Goal: Task Accomplishment & Management: Manage account settings

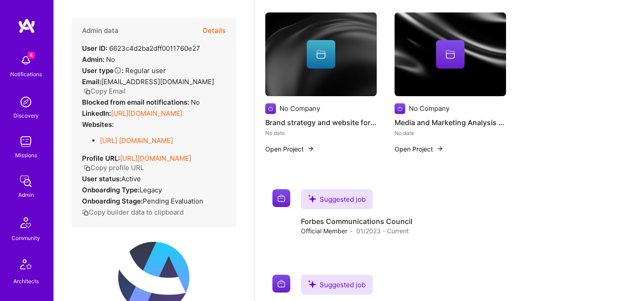
click at [218, 33] on button "Details" at bounding box center [214, 31] width 23 height 26
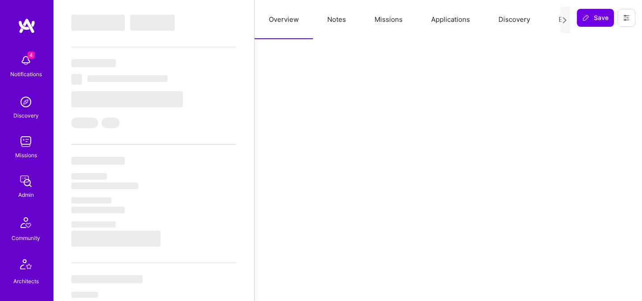
select select "Exceptional"
select select "US"
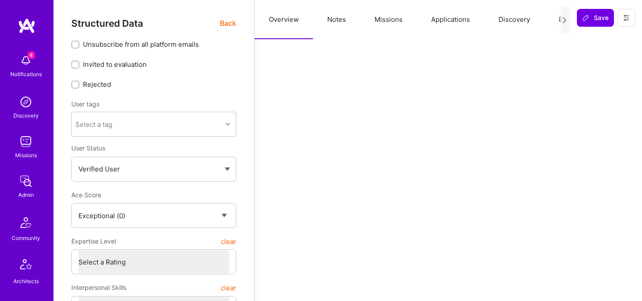
click at [222, 21] on span "Back" at bounding box center [228, 23] width 16 height 11
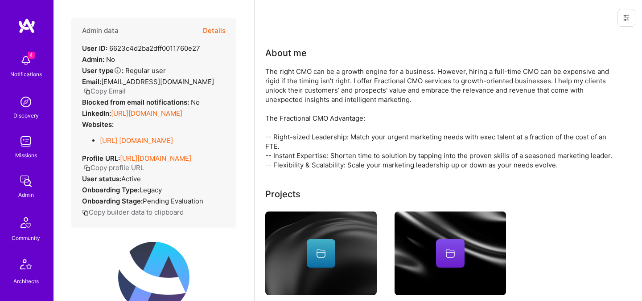
click at [208, 30] on button "Details" at bounding box center [214, 31] width 23 height 26
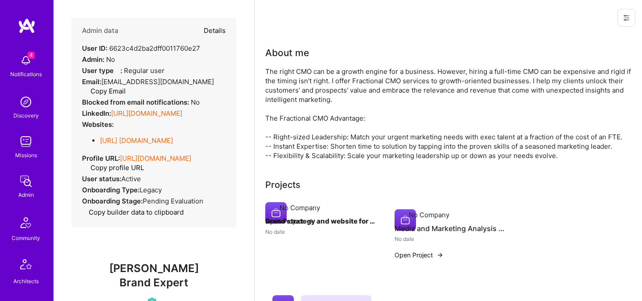
type textarea "x"
select select "Exceptional"
select select "US"
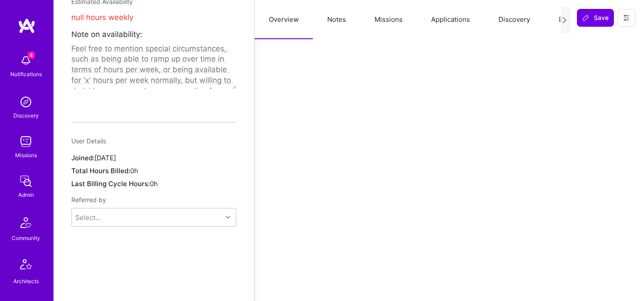
scroll to position [427, 0]
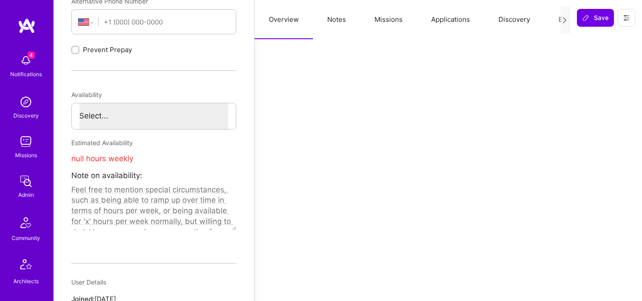
click at [339, 23] on button "Notes" at bounding box center [336, 19] width 47 height 39
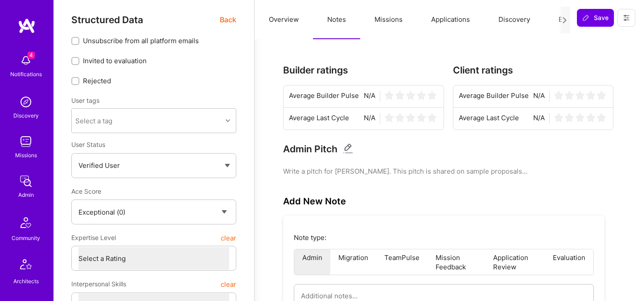
scroll to position [0, 0]
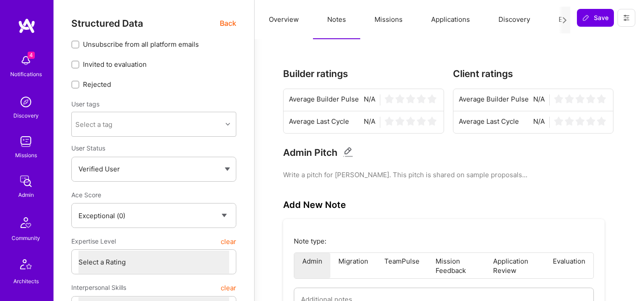
click at [231, 19] on span "Back" at bounding box center [228, 23] width 16 height 11
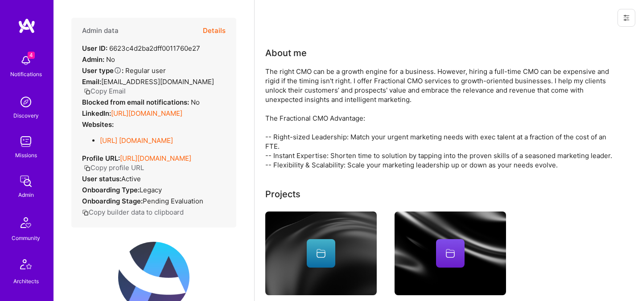
click at [217, 33] on button "Details" at bounding box center [214, 31] width 23 height 26
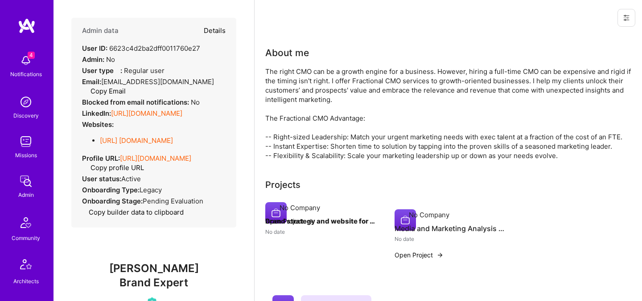
type textarea "x"
select select "Exceptional"
select select "US"
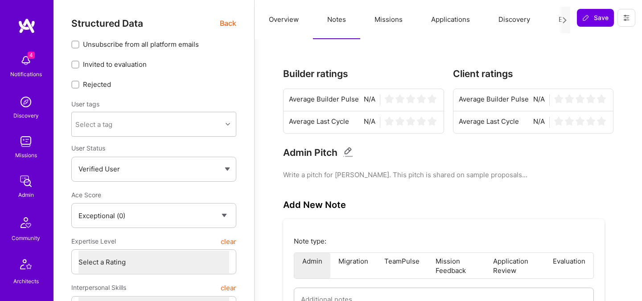
type textarea "x"
click at [514, 16] on button "Discovery" at bounding box center [514, 19] width 60 height 39
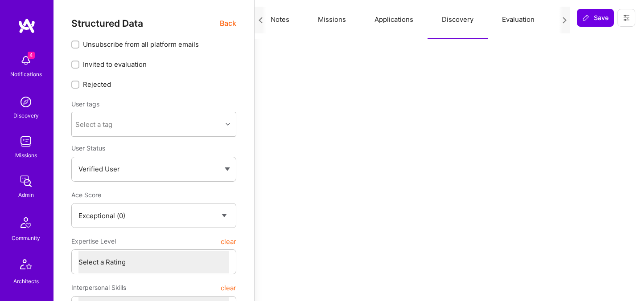
scroll to position [0, 108]
click at [473, 22] on button "Evaluation" at bounding box center [466, 19] width 61 height 39
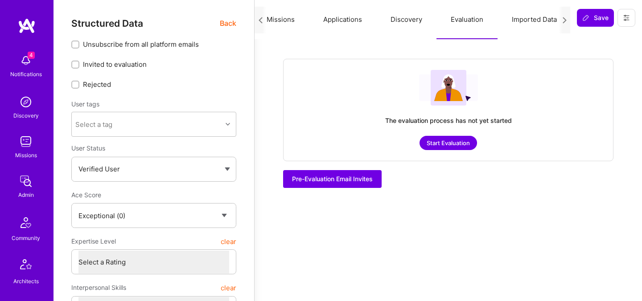
click at [440, 144] on button "Start Evaluation" at bounding box center [447, 143] width 57 height 14
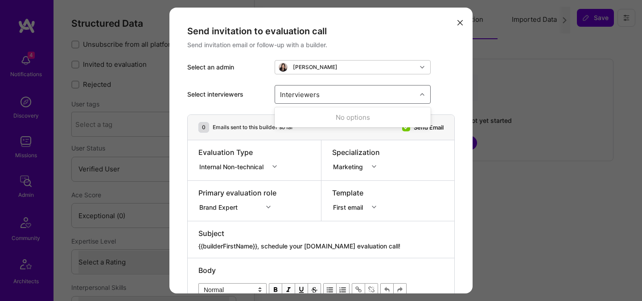
click at [350, 98] on div "Interviewers" at bounding box center [345, 95] width 141 height 18
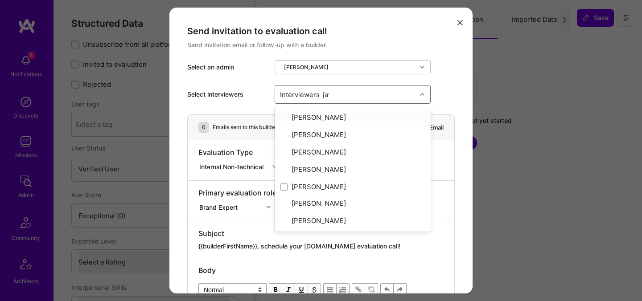
type input "javi"
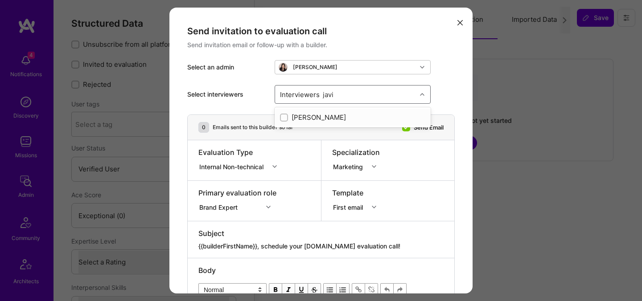
click at [326, 117] on div "[PERSON_NAME]" at bounding box center [352, 117] width 145 height 9
checkbox input "true"
type input "[PERSON_NAME]"
click at [312, 115] on div "[PERSON_NAME]" at bounding box center [352, 117] width 145 height 9
checkbox input "true"
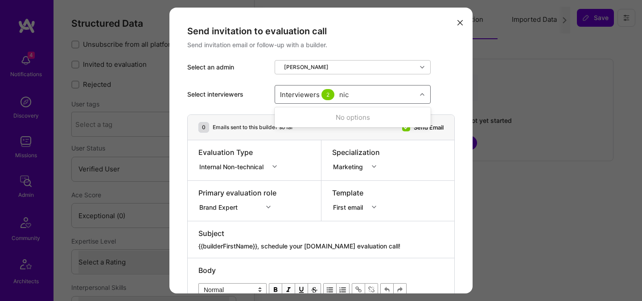
type input "[PERSON_NAME]"
click at [330, 115] on div "[PERSON_NAME]" at bounding box center [352, 117] width 145 height 9
checkbox input "true"
type input "wil"
click at [302, 132] on div "[PERSON_NAME]" at bounding box center [352, 133] width 145 height 9
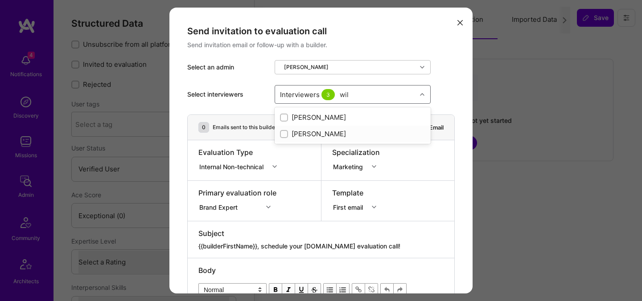
checkbox input "true"
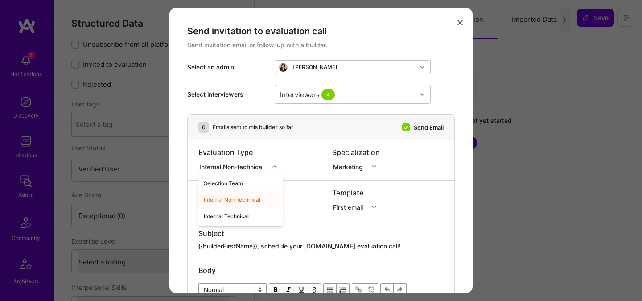
click at [256, 165] on div "Internal Non-technical" at bounding box center [233, 166] width 68 height 9
click at [255, 168] on div "Internal Non-technical" at bounding box center [233, 166] width 68 height 9
click at [238, 217] on div "Internal Technical" at bounding box center [240, 216] width 84 height 16
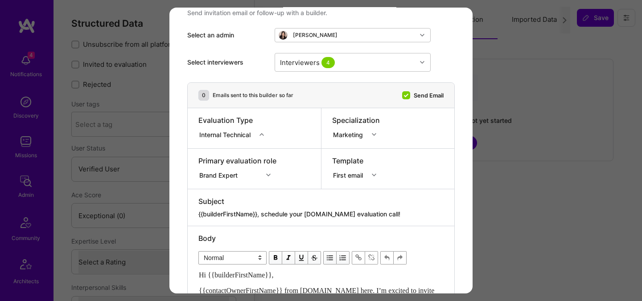
scroll to position [35, 0]
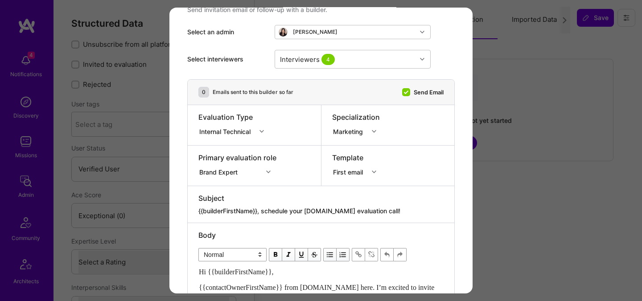
click at [392, 214] on textarea "{{builderFirstName}}, schedule your [DOMAIN_NAME] evaluation call!" at bounding box center [320, 211] width 245 height 9
click at [246, 172] on div "option AI Architect focused, 1 of 70. 70 results available. Use Up and Down to …" at bounding box center [237, 170] width 78 height 9
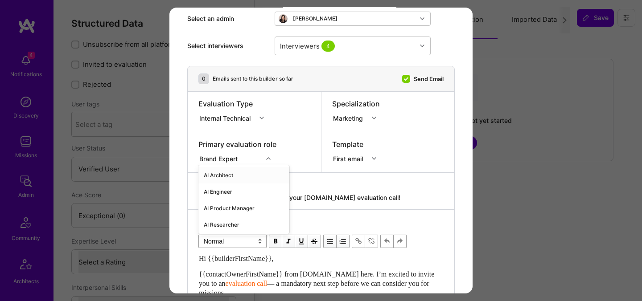
scroll to position [50, 0]
click at [226, 208] on div "AI Product Manager" at bounding box center [243, 207] width 91 height 16
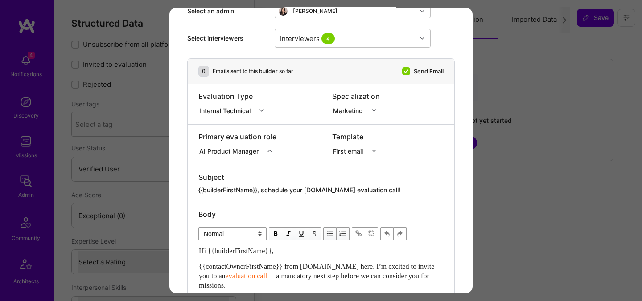
scroll to position [57, 0]
click at [349, 149] on div "First email" at bounding box center [349, 149] width 33 height 9
click at [261, 110] on icon "modal" at bounding box center [261, 109] width 4 height 4
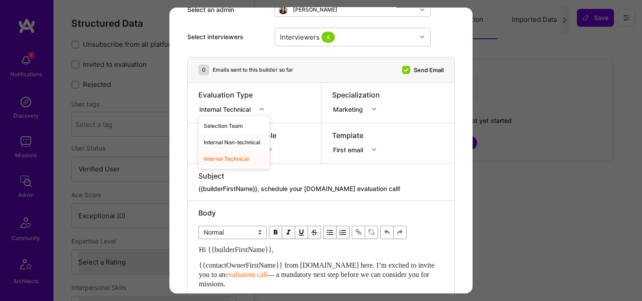
click at [230, 142] on div "Internal Non-technical" at bounding box center [233, 142] width 71 height 16
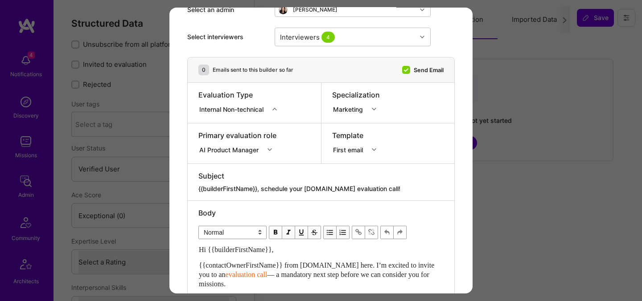
click at [339, 147] on div "First email" at bounding box center [349, 149] width 33 height 9
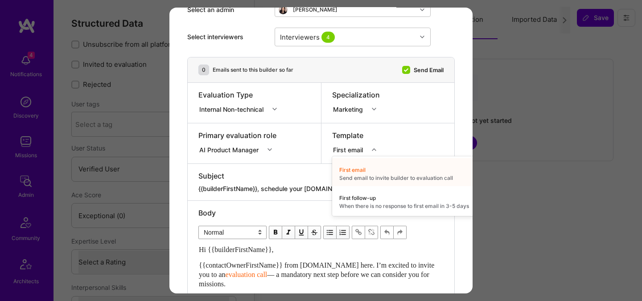
click at [275, 117] on div "Evaluation Type Internal Non-technical" at bounding box center [254, 103] width 133 height 40
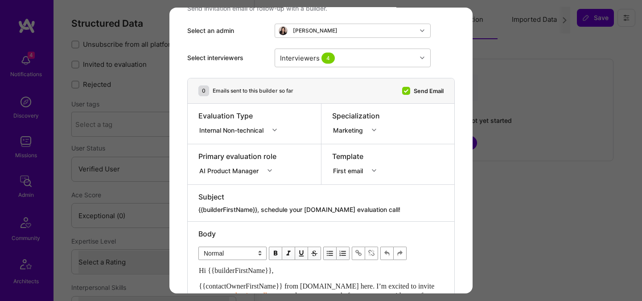
scroll to position [36, 0]
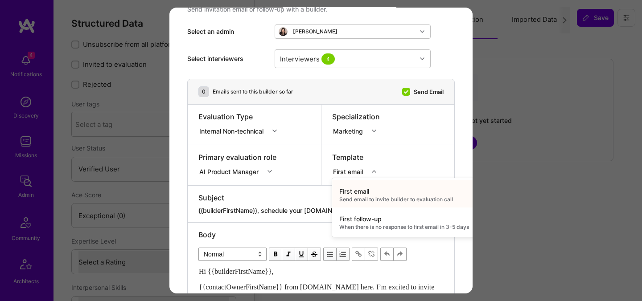
click at [349, 168] on div "First email" at bounding box center [349, 171] width 33 height 9
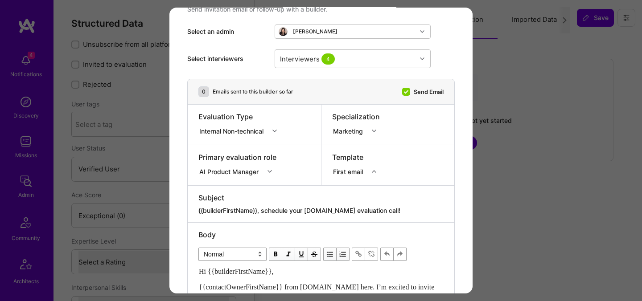
click at [272, 133] on div "modal" at bounding box center [276, 131] width 14 height 12
click at [237, 147] on div "Selection Team" at bounding box center [240, 148] width 84 height 16
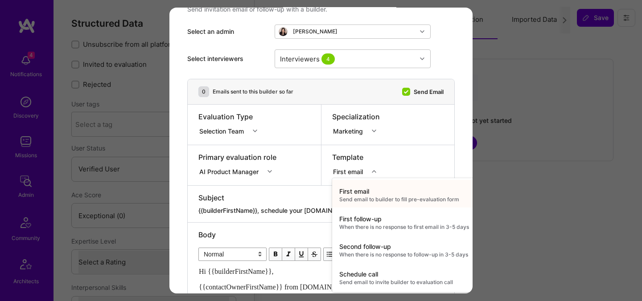
click at [344, 173] on div "First email" at bounding box center [349, 171] width 33 height 9
click at [322, 87] on div "0 Emails sent to this builder so far Send Email" at bounding box center [320, 91] width 245 height 11
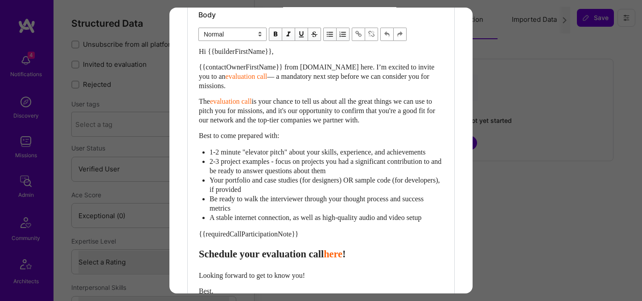
scroll to position [253, 0]
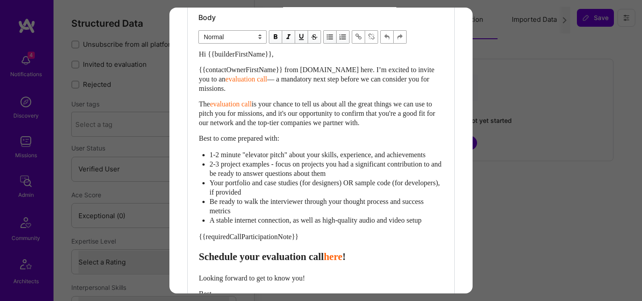
click at [260, 82] on span "— a mandatory next step before we can consider you for missions." at bounding box center [315, 83] width 232 height 17
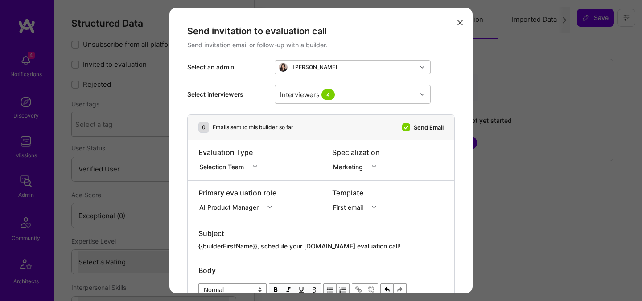
scroll to position [384, 0]
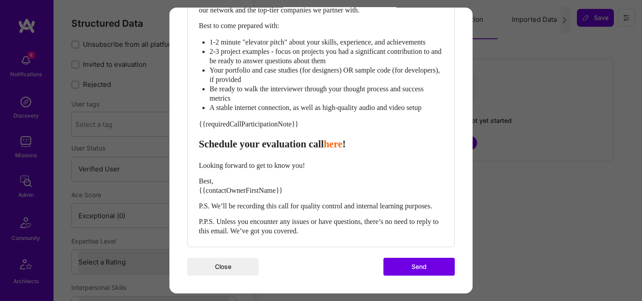
click at [405, 263] on button "Send" at bounding box center [418, 267] width 71 height 18
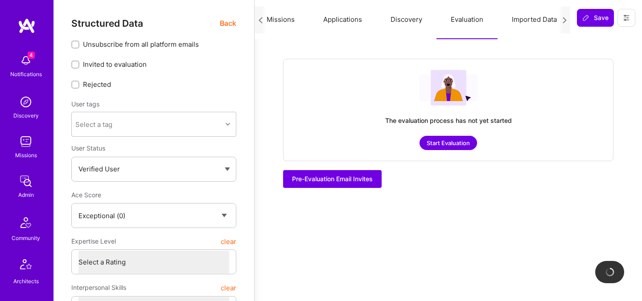
checkbox input "true"
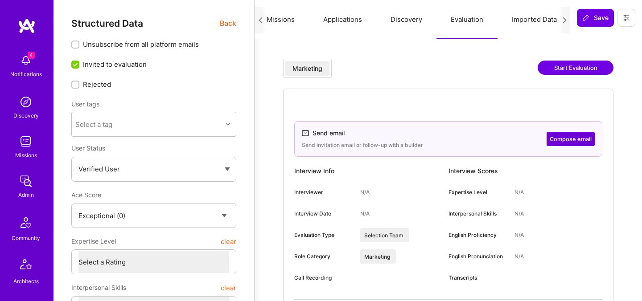
click at [227, 24] on span "Back" at bounding box center [228, 23] width 16 height 11
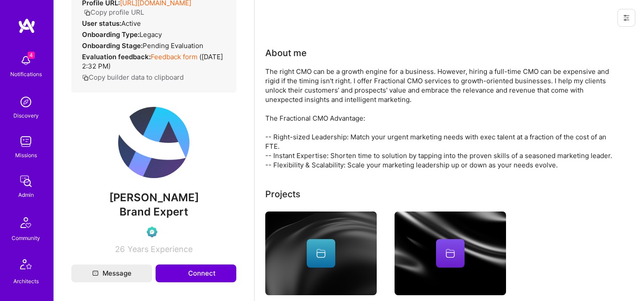
scroll to position [234, 0]
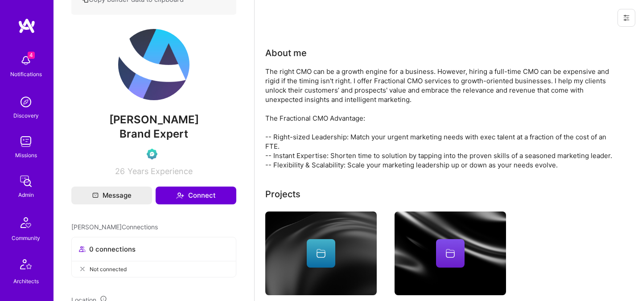
click at [153, 127] on span "[PERSON_NAME]" at bounding box center [153, 119] width 165 height 13
copy span "[PERSON_NAME]"
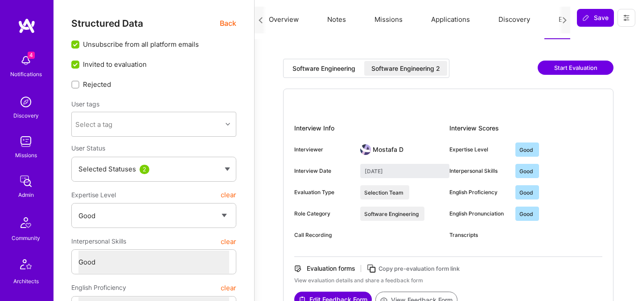
select select "4"
select select "6"
select select "US"
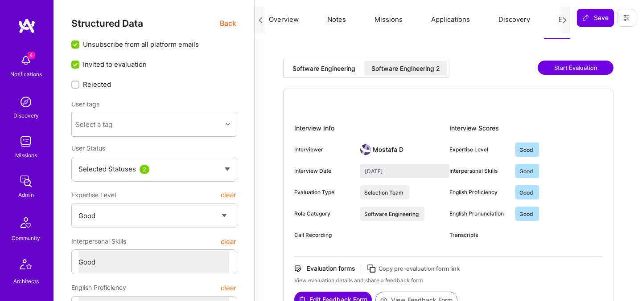
select select "Right Now"
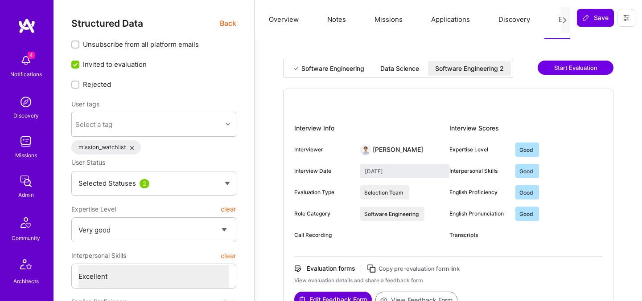
select select "5"
select select "7"
select select "6"
select select "CH"
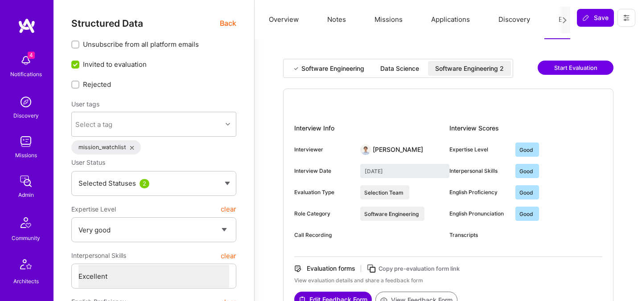
select select "Right Now"
click at [229, 22] on span "Back" at bounding box center [228, 23] width 16 height 11
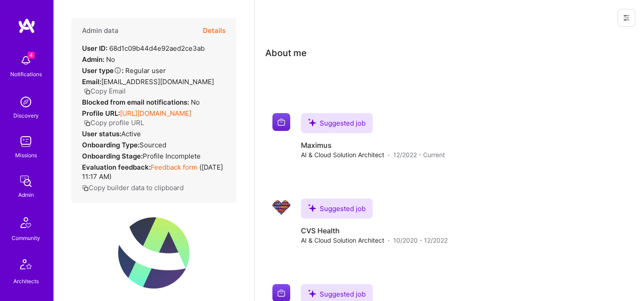
scroll to position [19, 0]
